Goal: Task Accomplishment & Management: Use online tool/utility

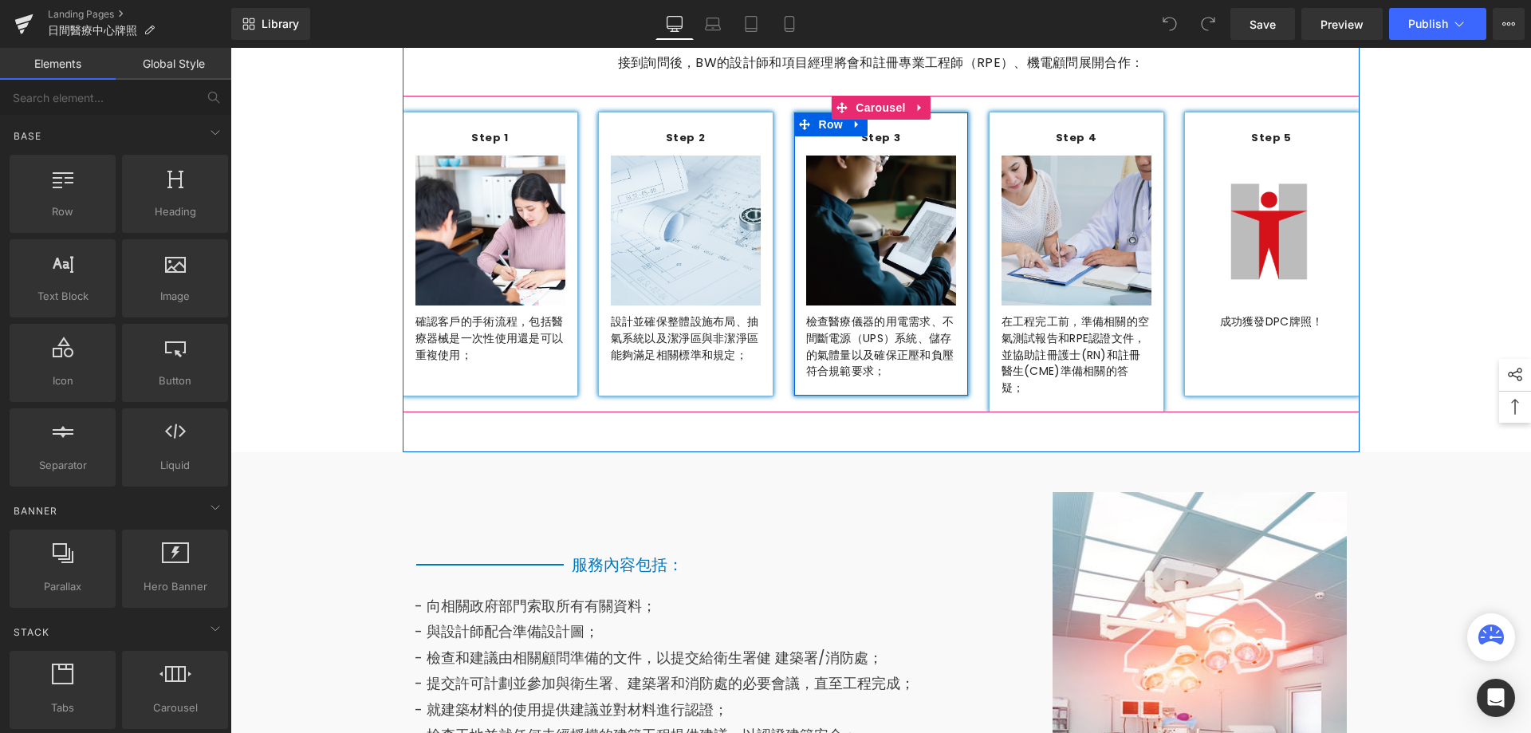
scroll to position [1674, 0]
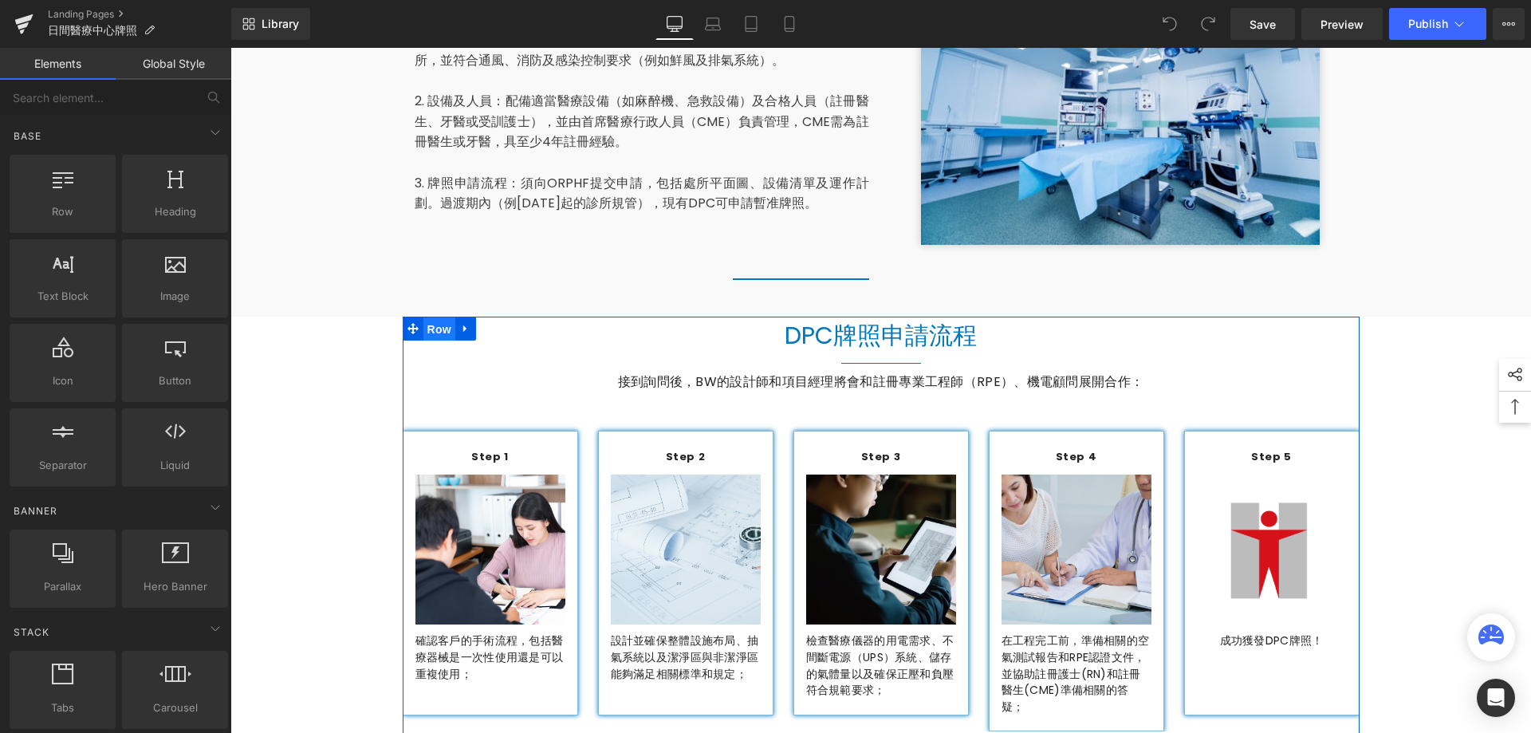
click at [435, 317] on span "Row" at bounding box center [439, 329] width 32 height 24
click at [431, 317] on span "Row" at bounding box center [439, 329] width 32 height 24
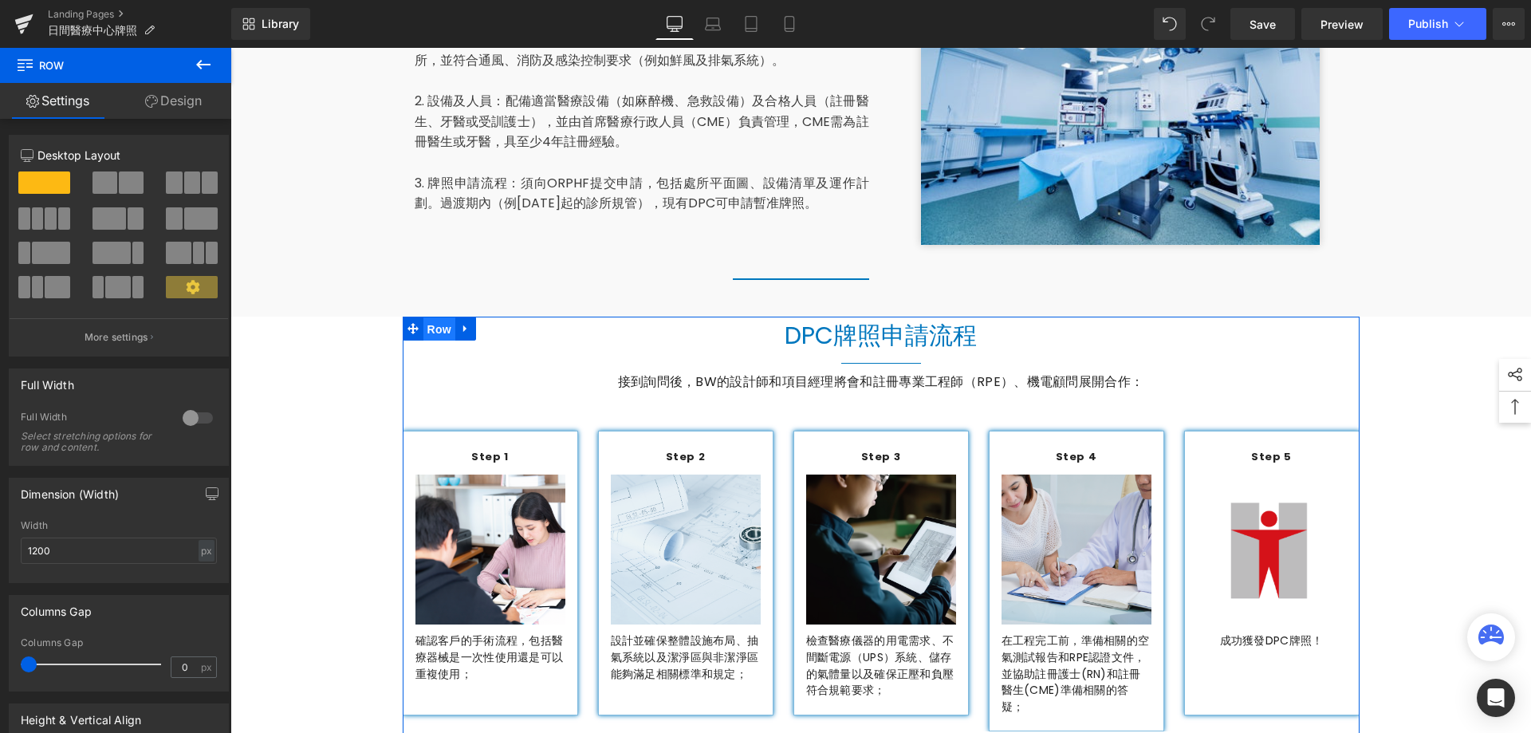
click at [423, 317] on span "Row" at bounding box center [439, 329] width 32 height 24
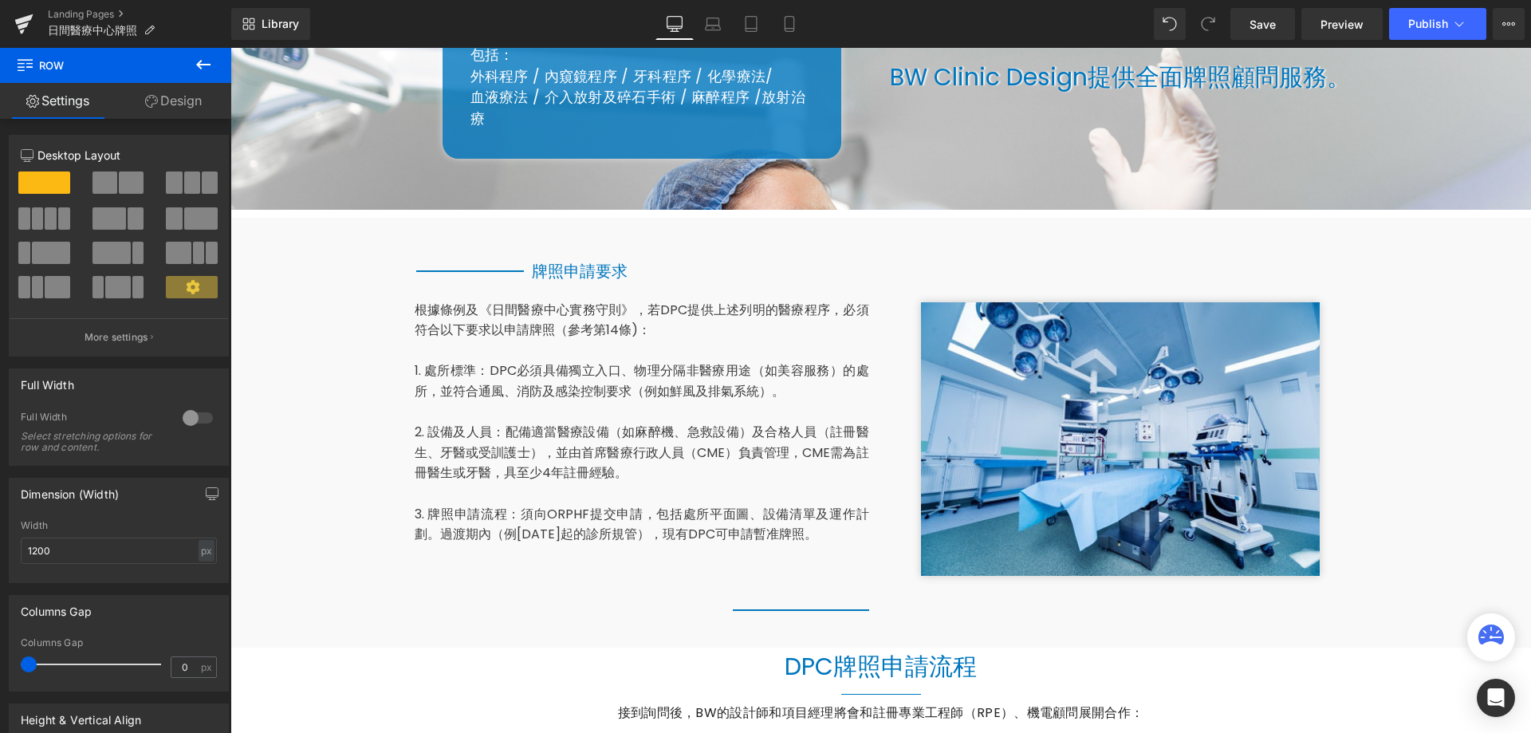
scroll to position [957, 0]
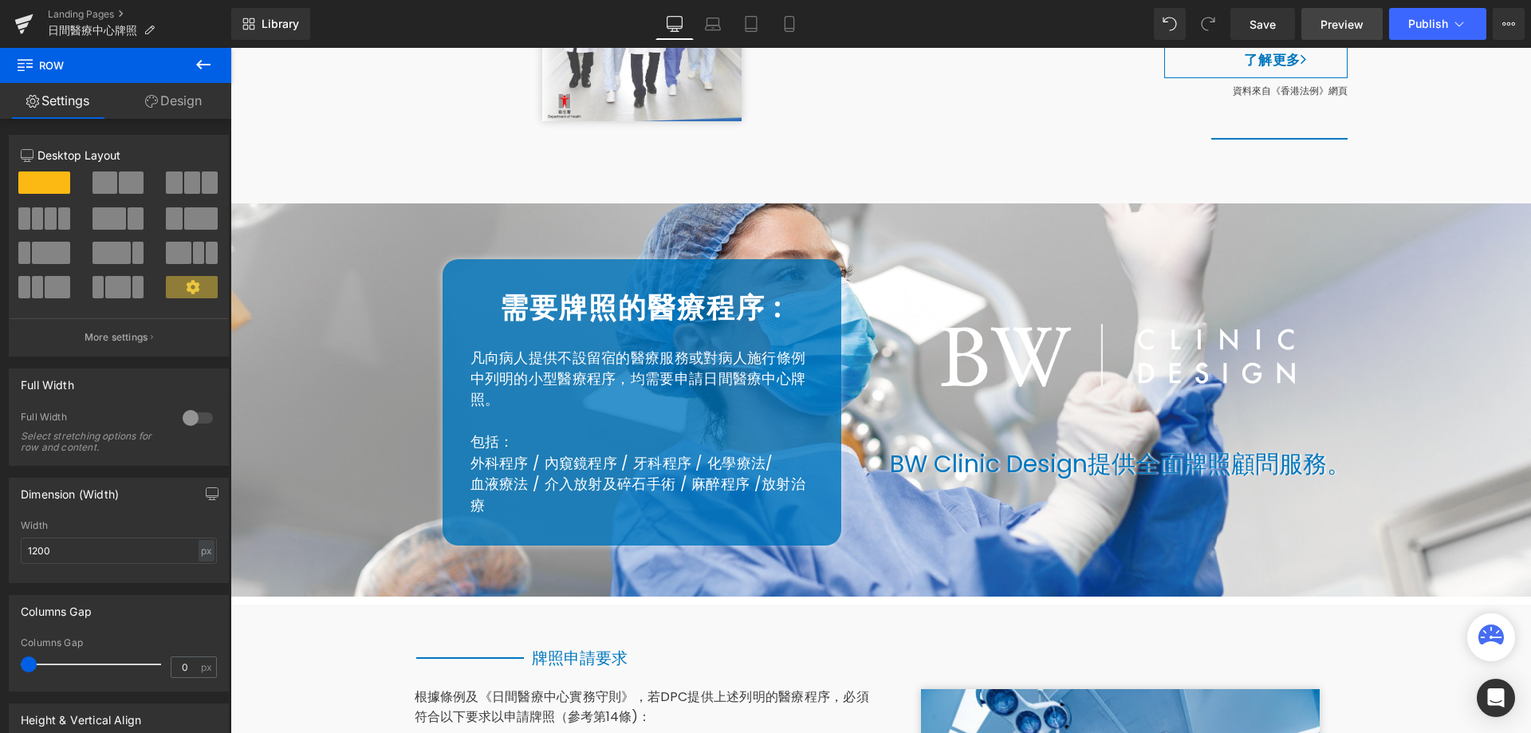
click at [1349, 30] on span "Preview" at bounding box center [1341, 24] width 43 height 17
click at [1434, 22] on span "Publish" at bounding box center [1428, 24] width 40 height 13
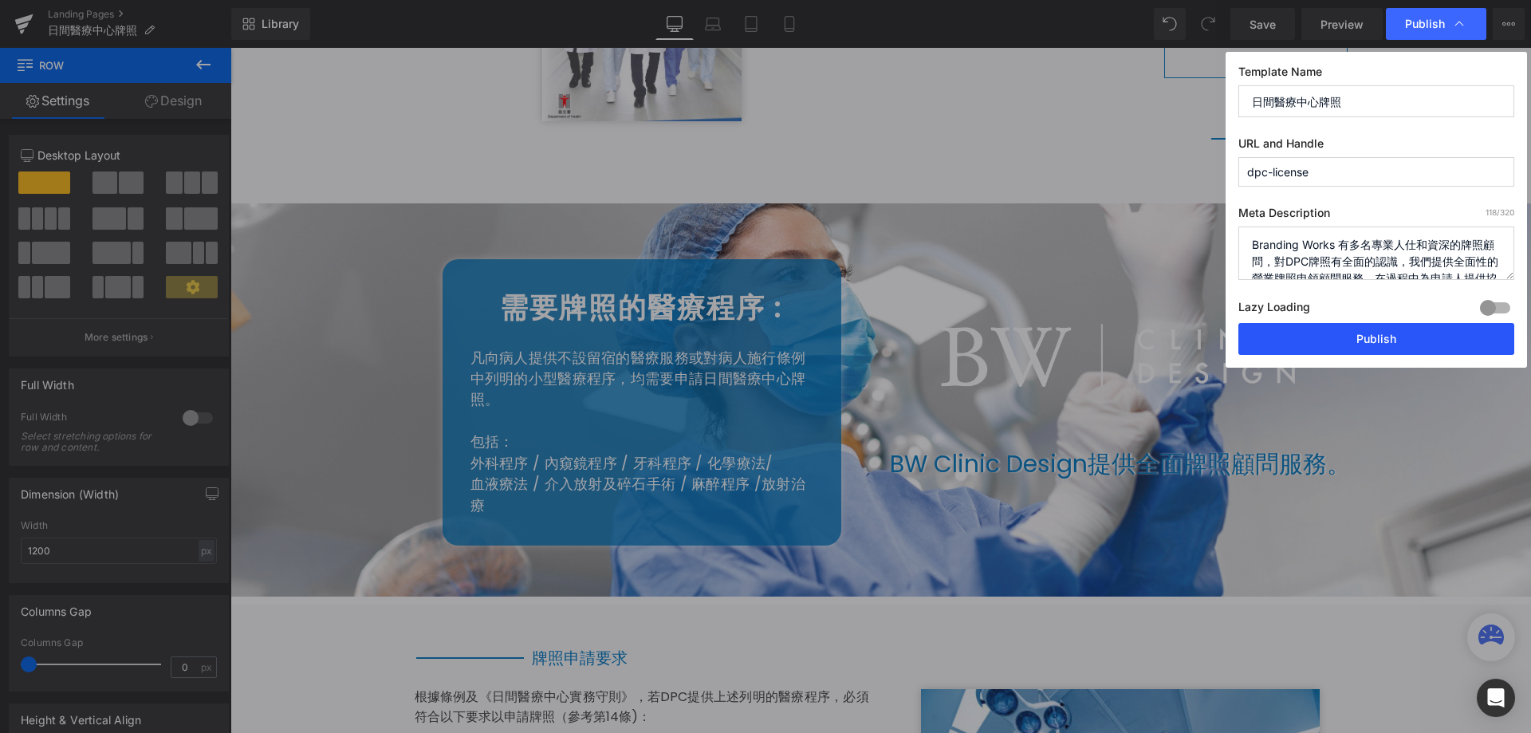
click at [1410, 329] on button "Publish" at bounding box center [1376, 339] width 276 height 32
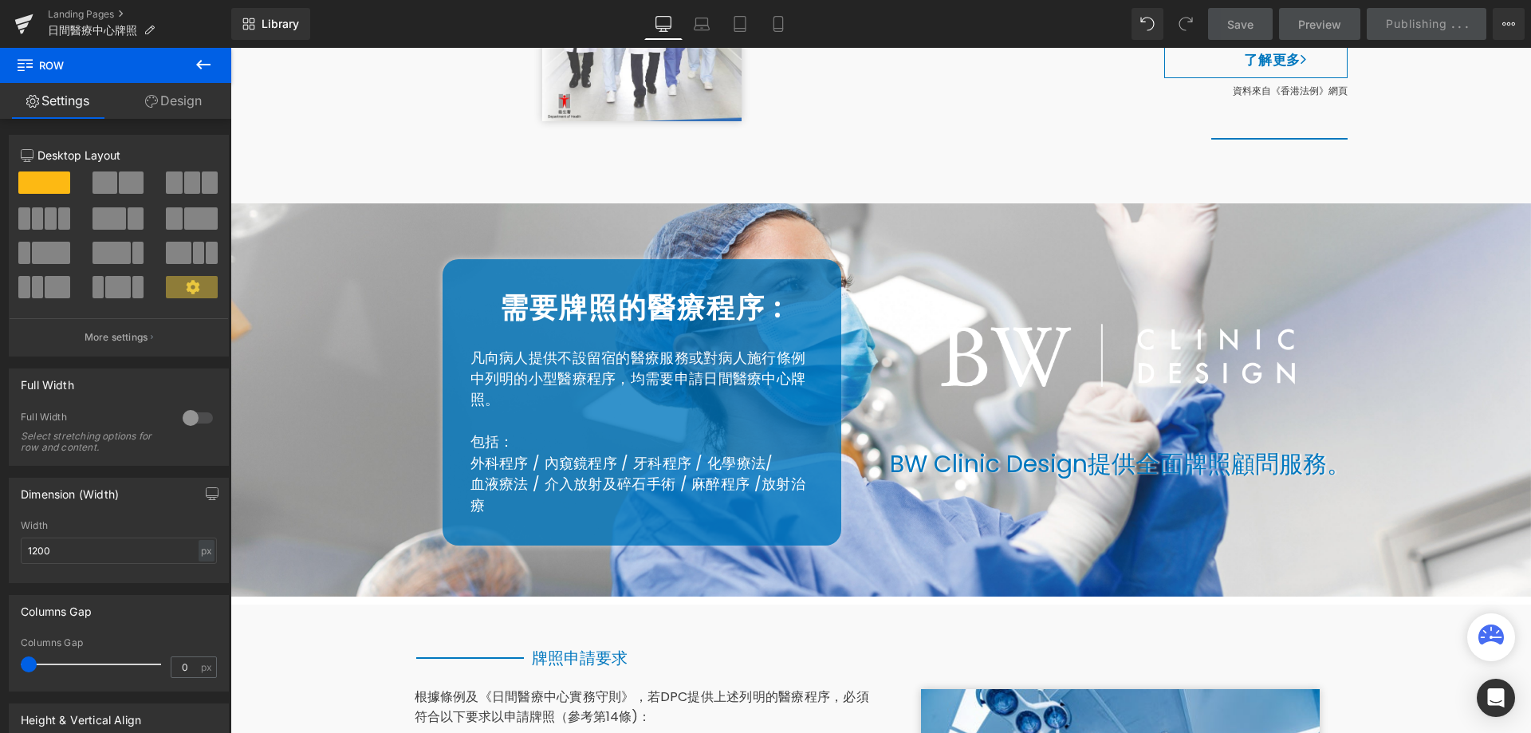
scroll to position [638, 0]
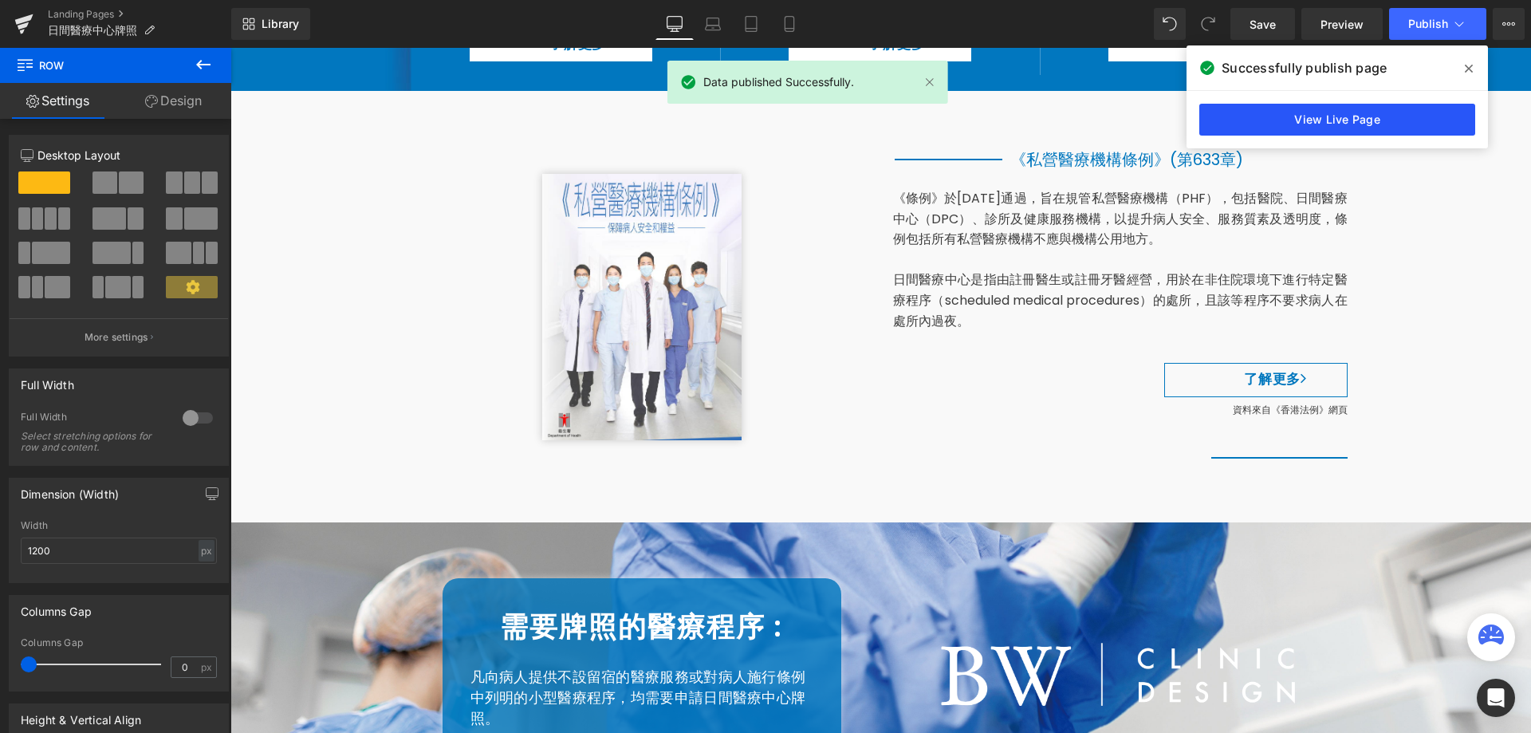
click at [1334, 126] on link "View Live Page" at bounding box center [1337, 120] width 276 height 32
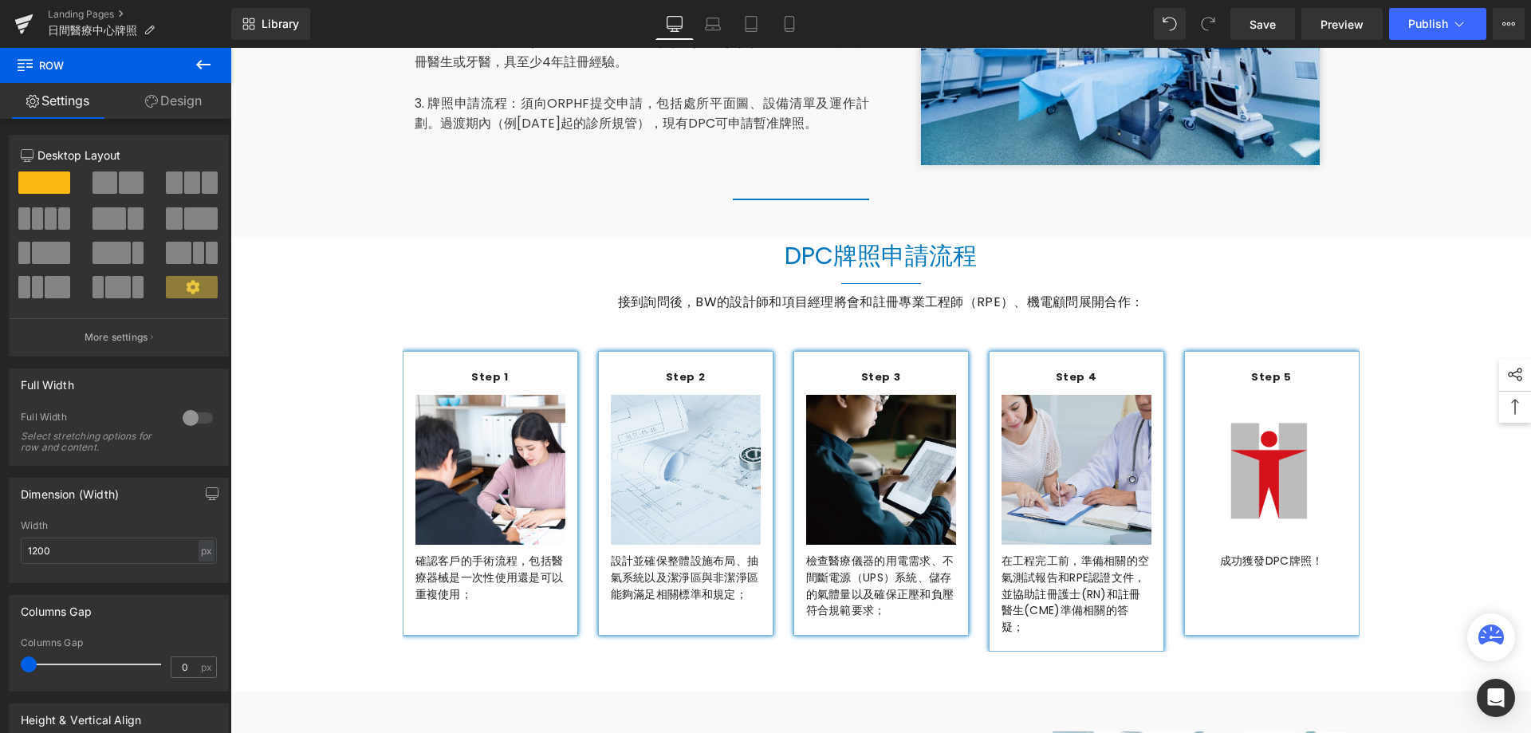
scroll to position [1435, 0]
